Goal: Information Seeking & Learning: Learn about a topic

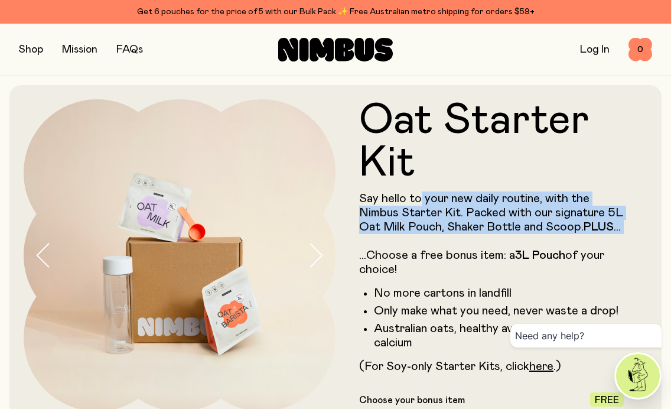
drag, startPoint x: 419, startPoint y: 197, endPoint x: 446, endPoint y: 251, distance: 59.7
click at [446, 251] on p "Say hello to your new daily routine, with the Nimbus Starter Kit. Packed with o…" at bounding box center [491, 233] width 265 height 85
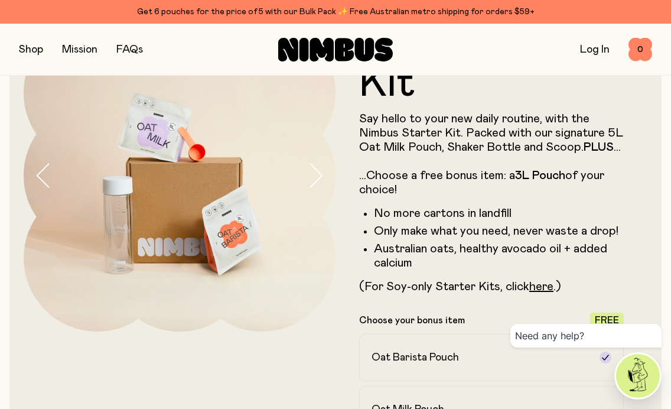
scroll to position [82, 0]
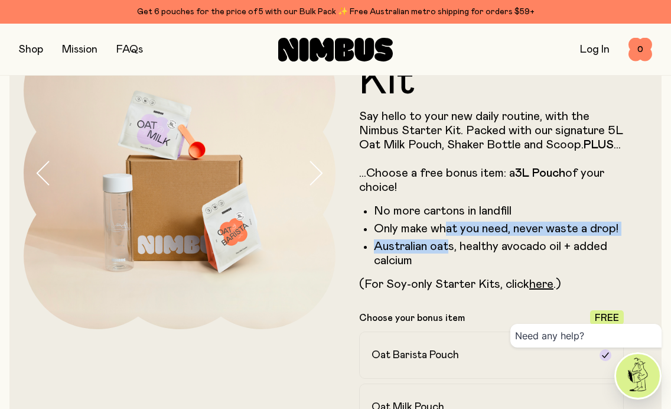
drag, startPoint x: 446, startPoint y: 243, endPoint x: 448, endPoint y: 271, distance: 27.9
click at [448, 268] on ul "No more cartons in landfill Only make what you need, never waste a drop! Austra…" at bounding box center [491, 236] width 265 height 64
click at [448, 268] on li "Australian oats, healthy avocado oil + added calcium" at bounding box center [499, 253] width 250 height 28
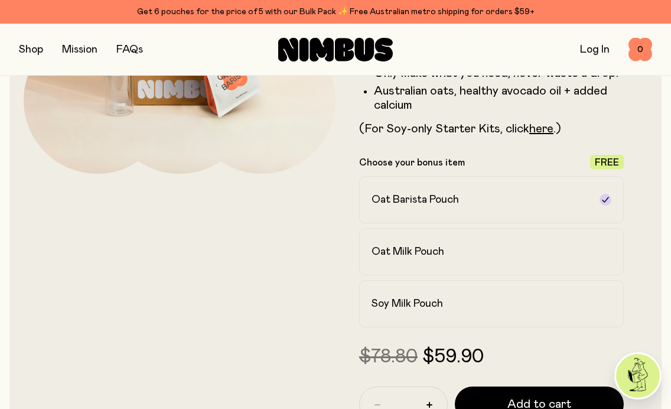
scroll to position [237, 0]
click at [551, 135] on link "here" at bounding box center [541, 129] width 24 height 12
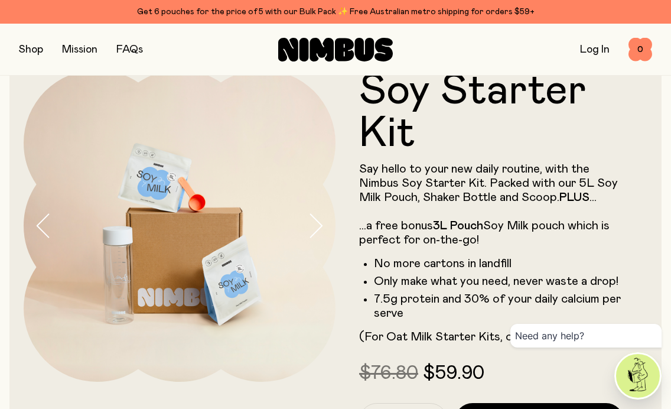
scroll to position [30, 0]
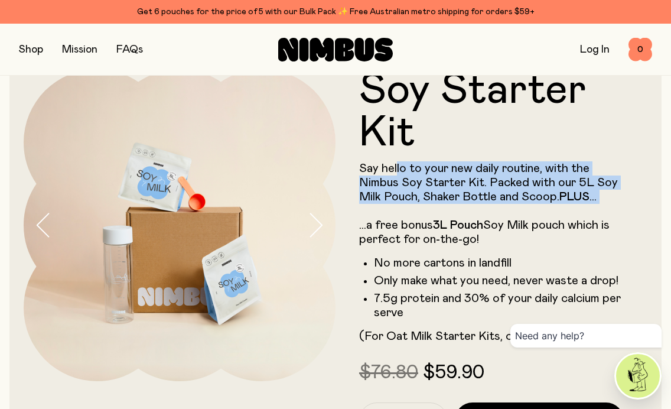
drag, startPoint x: 397, startPoint y: 162, endPoint x: 432, endPoint y: 216, distance: 63.6
click at [432, 216] on p "Say hello to your new daily routine, with the Nimbus Soy Starter Kit. Packed wi…" at bounding box center [491, 203] width 265 height 85
click at [425, 196] on p "Say hello to your new daily routine, with the Nimbus Soy Starter Kit. Packed wi…" at bounding box center [491, 203] width 265 height 85
drag, startPoint x: 381, startPoint y: 164, endPoint x: 428, endPoint y: 213, distance: 68.5
click at [428, 213] on p "Say hello to your new daily routine, with the Nimbus Soy Starter Kit. Packed wi…" at bounding box center [491, 203] width 265 height 85
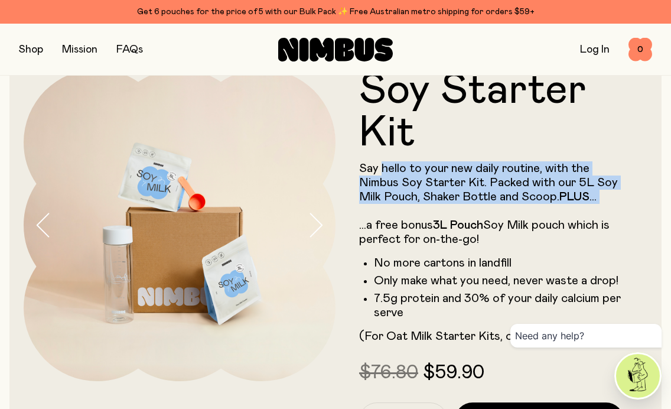
click at [428, 213] on p "Say hello to your new daily routine, with the Nimbus Soy Starter Kit. Packed wi…" at bounding box center [491, 203] width 265 height 85
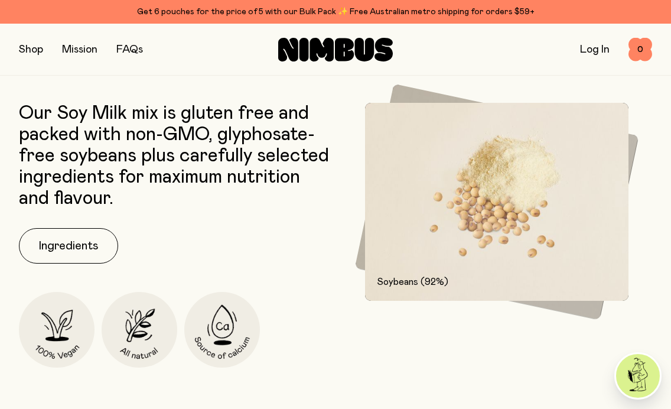
scroll to position [1410, 0]
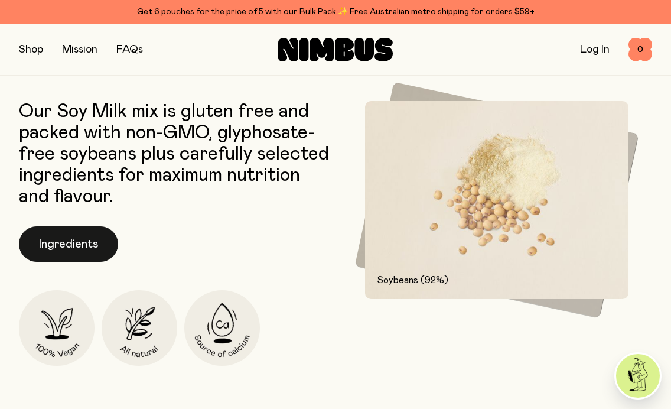
click at [104, 248] on button "Ingredients" at bounding box center [68, 243] width 99 height 35
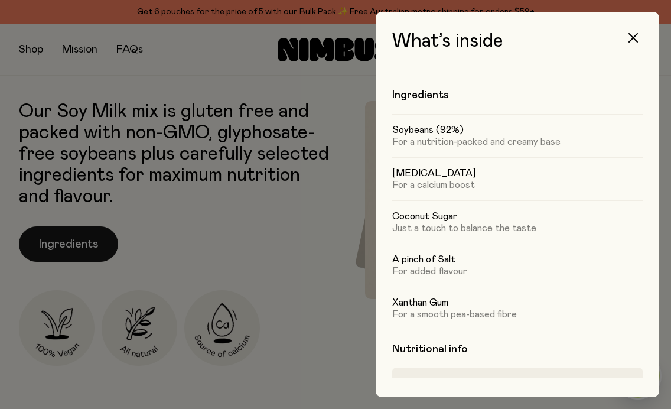
scroll to position [0, 0]
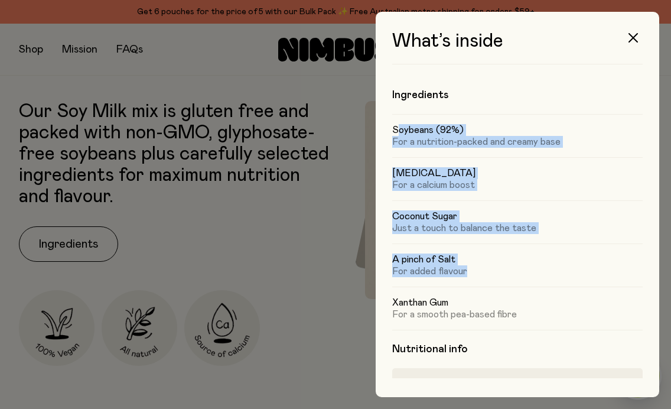
drag, startPoint x: 400, startPoint y: 125, endPoint x: 476, endPoint y: 266, distance: 160.5
click at [476, 266] on div "Soybeans (92%) For a nutrition-packed and creamy base Calcium Carbonate For a c…" at bounding box center [517, 222] width 251 height 216
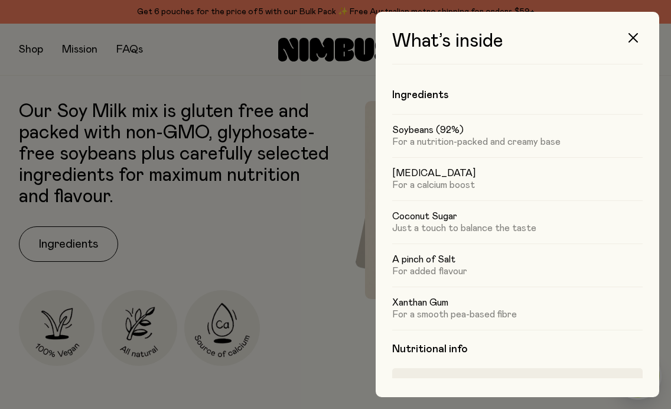
click at [476, 266] on p "For added flavour" at bounding box center [517, 271] width 251 height 12
click at [637, 35] on icon "button" at bounding box center [633, 37] width 9 height 9
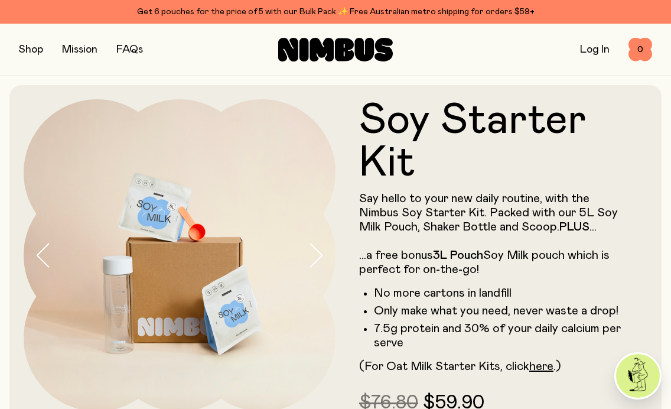
scroll to position [1410, 0]
